Goal: Check status: Check status

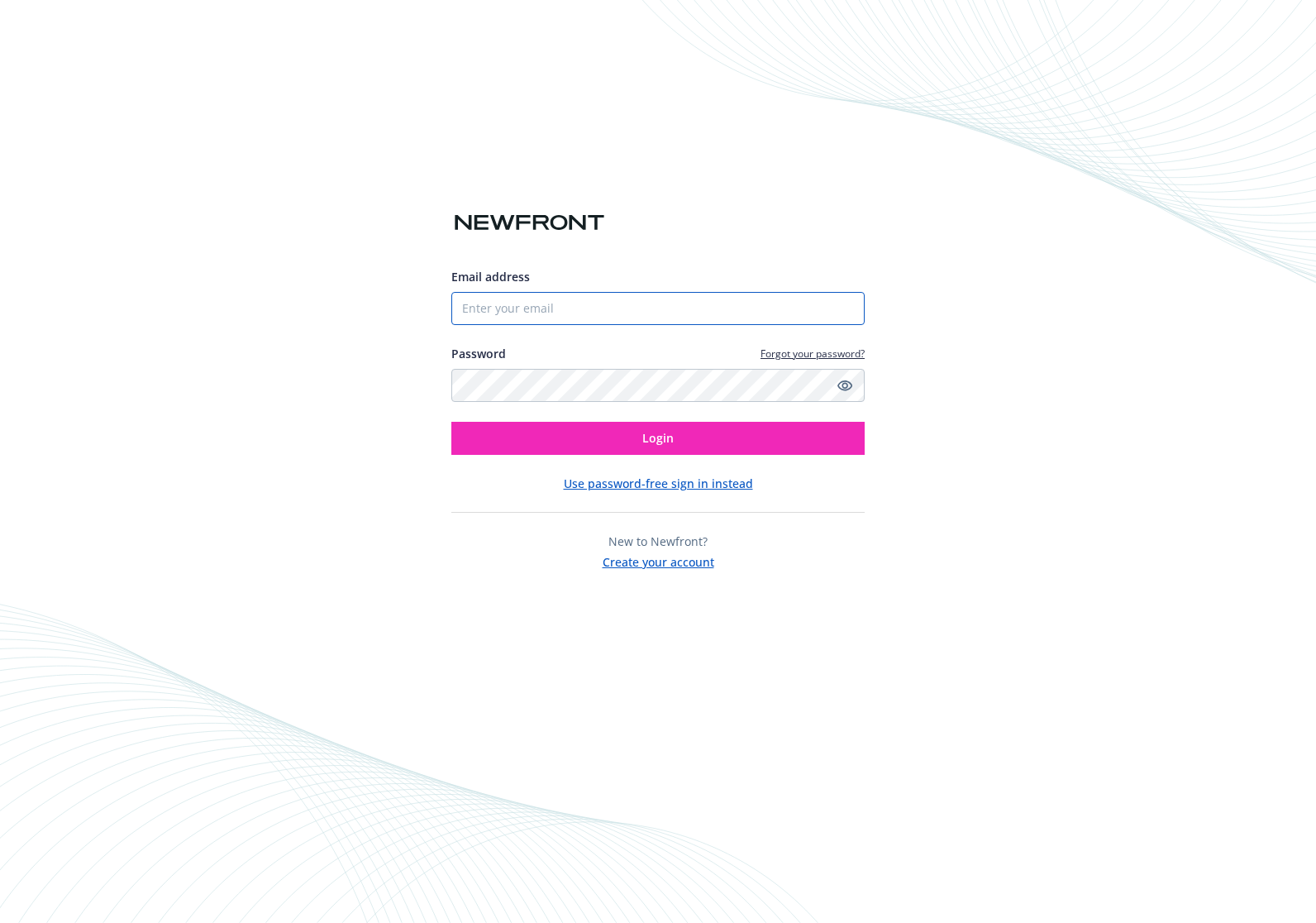
click at [707, 309] on input "Email address" at bounding box center [658, 309] width 413 height 33
type input "[EMAIL_ADDRESS][DOMAIN_NAME]"
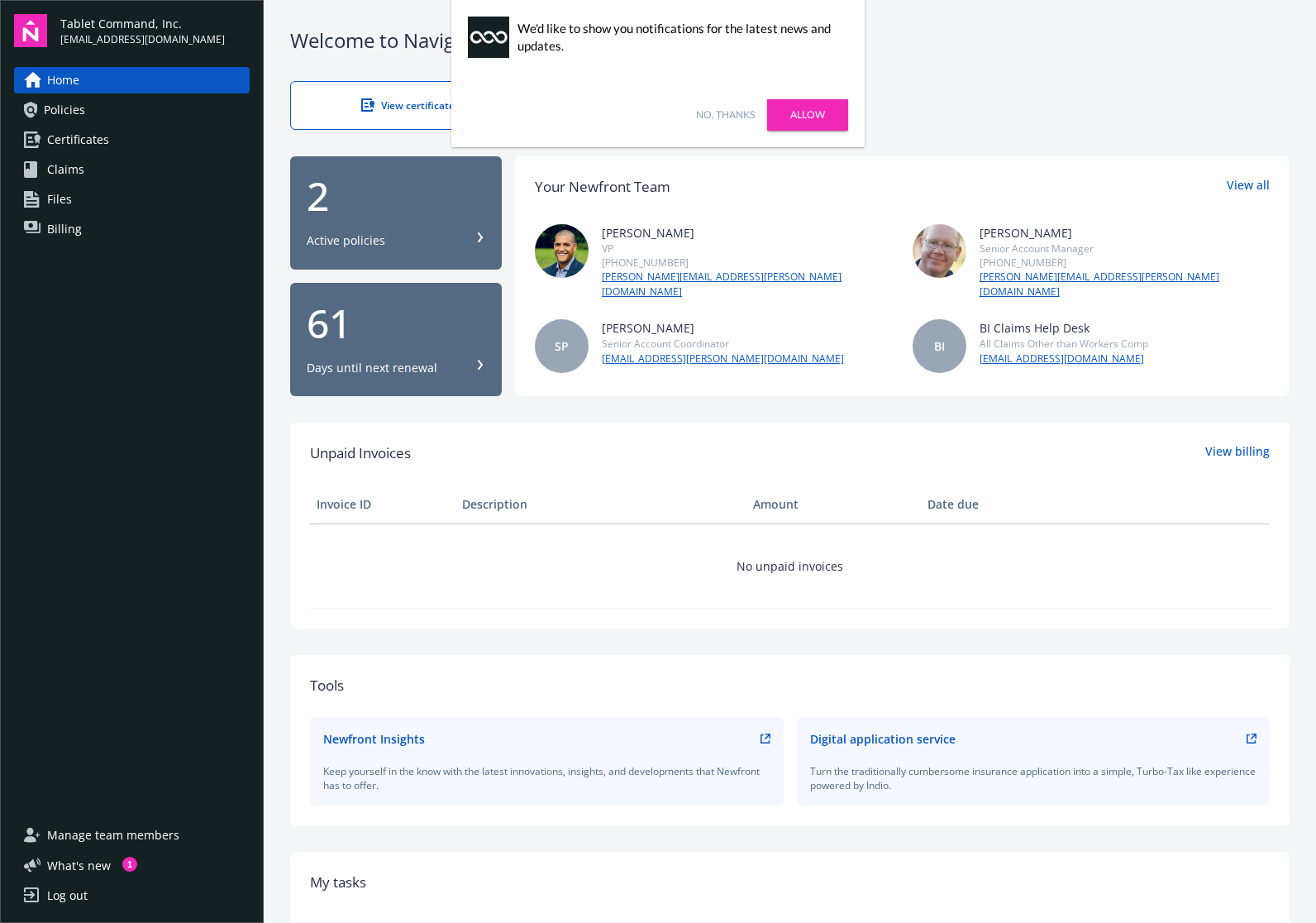
click at [808, 109] on link "Allow" at bounding box center [807, 115] width 81 height 32
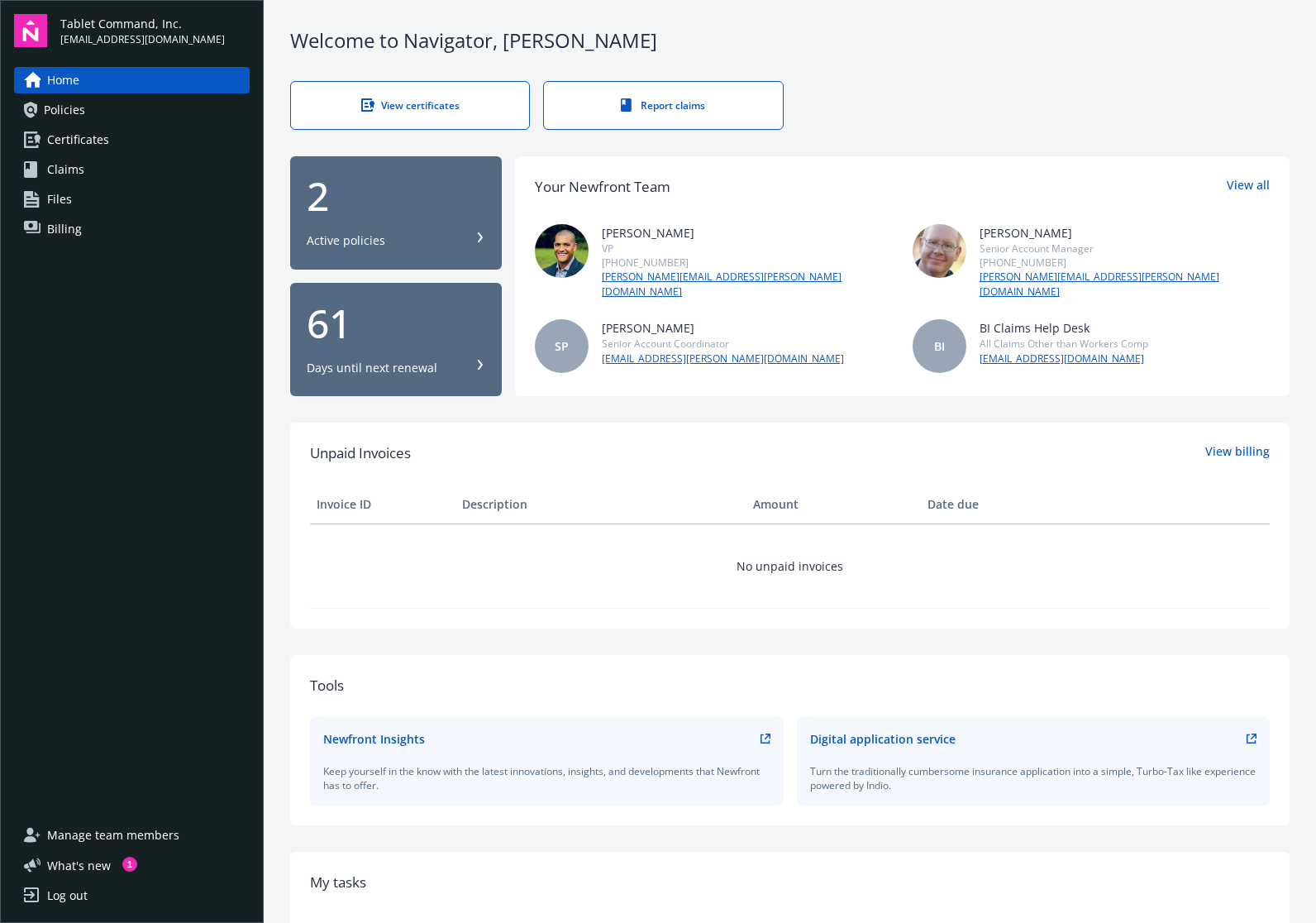
click at [402, 223] on div "2 Active policies" at bounding box center [396, 212] width 178 height 73
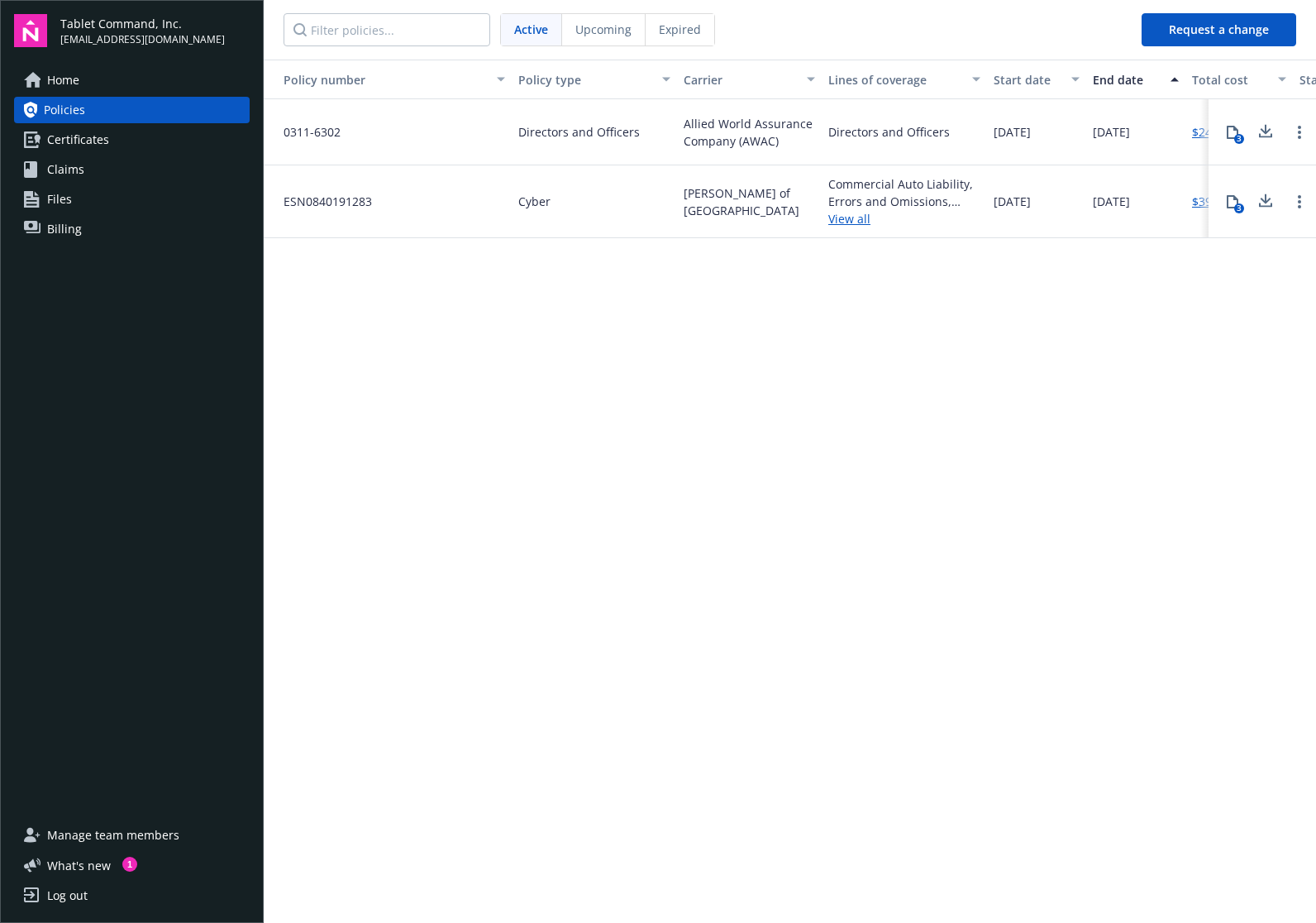
click at [337, 204] on span "ESN0840191283" at bounding box center [321, 201] width 102 height 18
copy span "ESN0840191283"
